Goal: Task Accomplishment & Management: Use online tool/utility

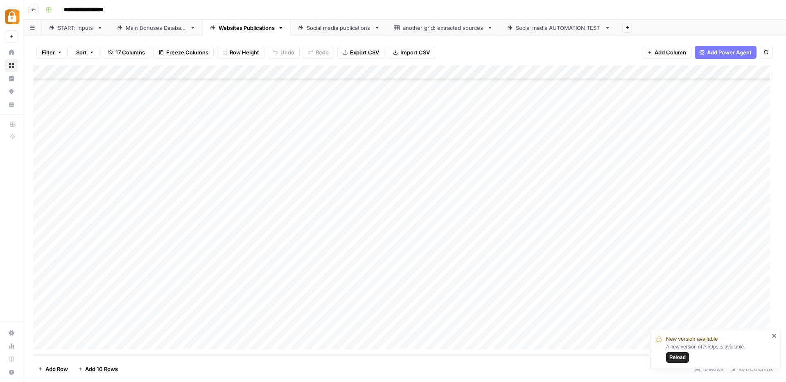
scroll to position [874, 0]
click at [680, 356] on span "Reload" at bounding box center [677, 357] width 16 height 7
